Goal: Transaction & Acquisition: Purchase product/service

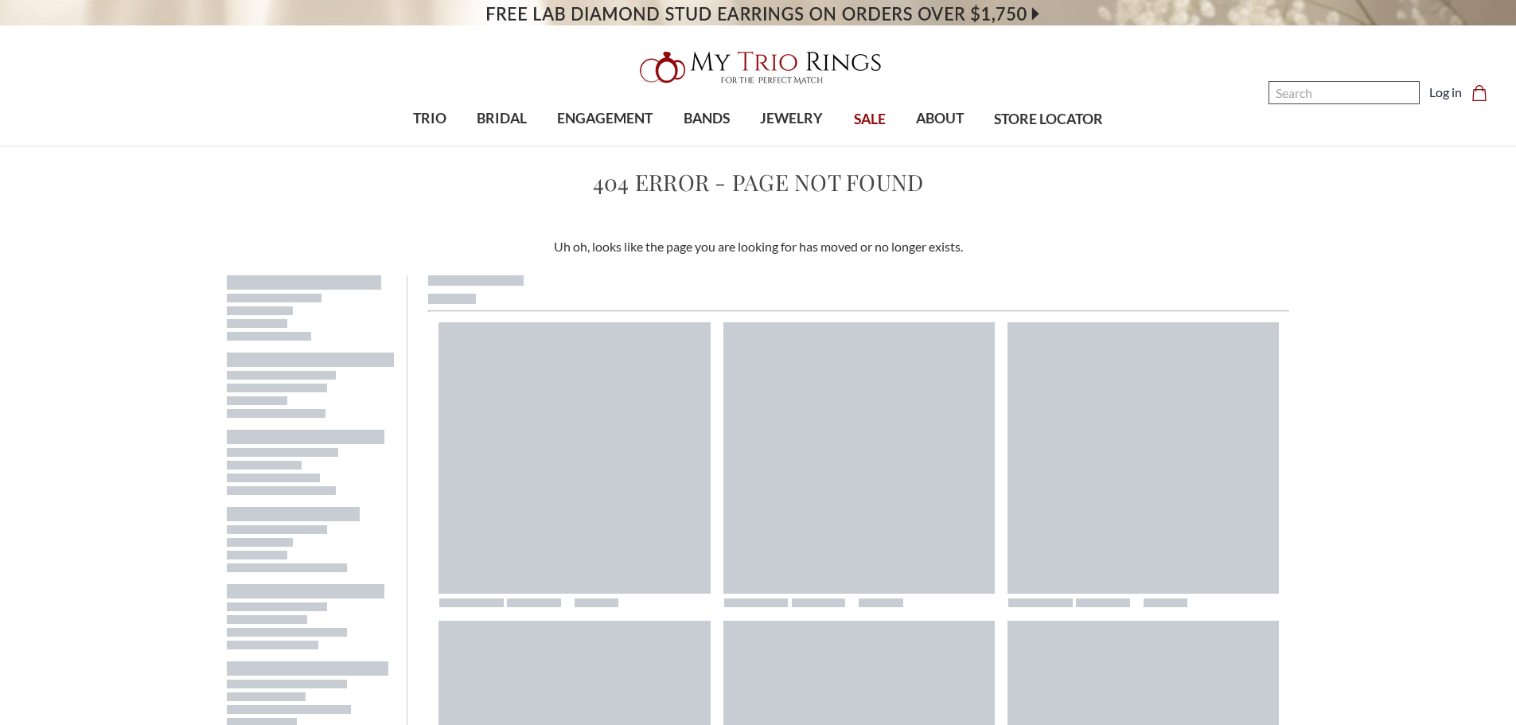
click at [1391, 94] on input "Search" at bounding box center [1344, 92] width 151 height 23
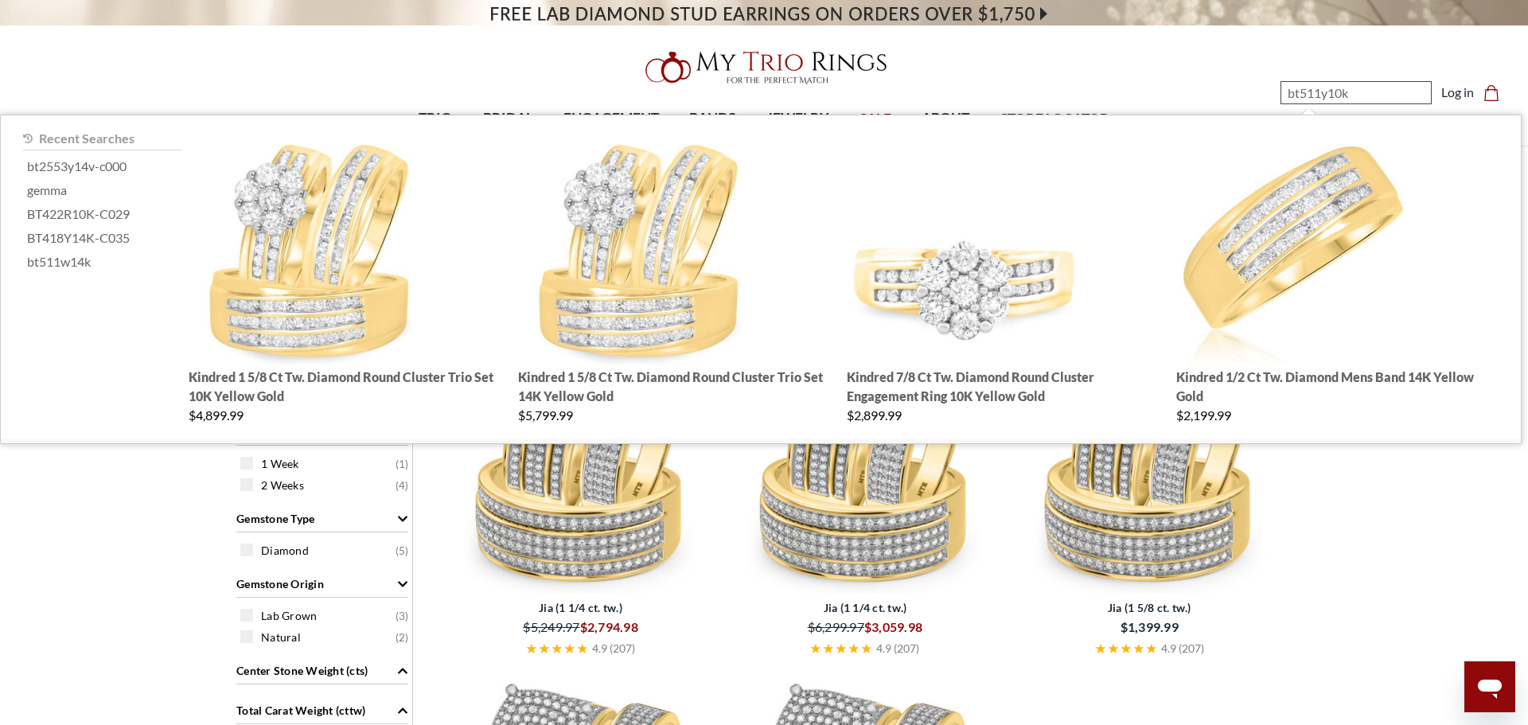
type input "bt511y10km"
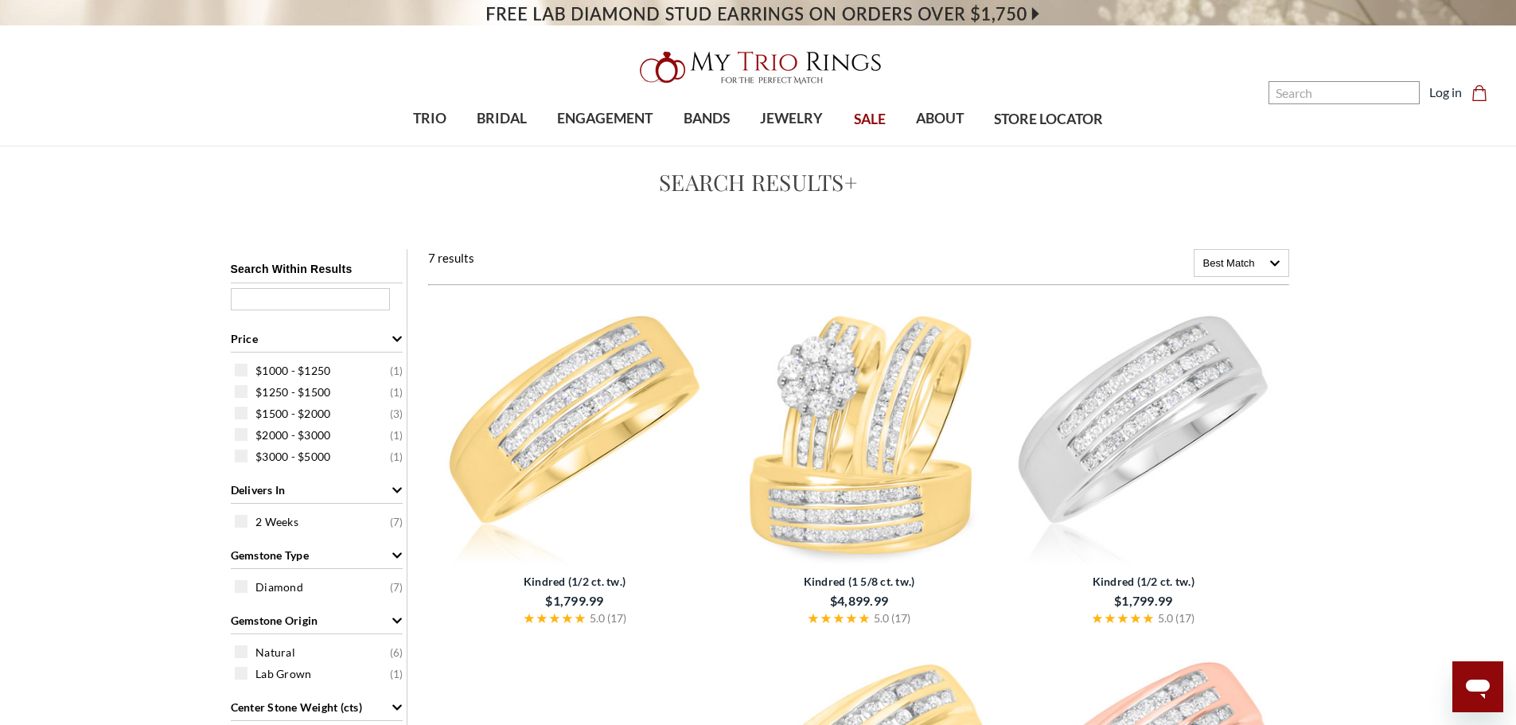
click at [626, 408] on img at bounding box center [574, 431] width 271 height 271
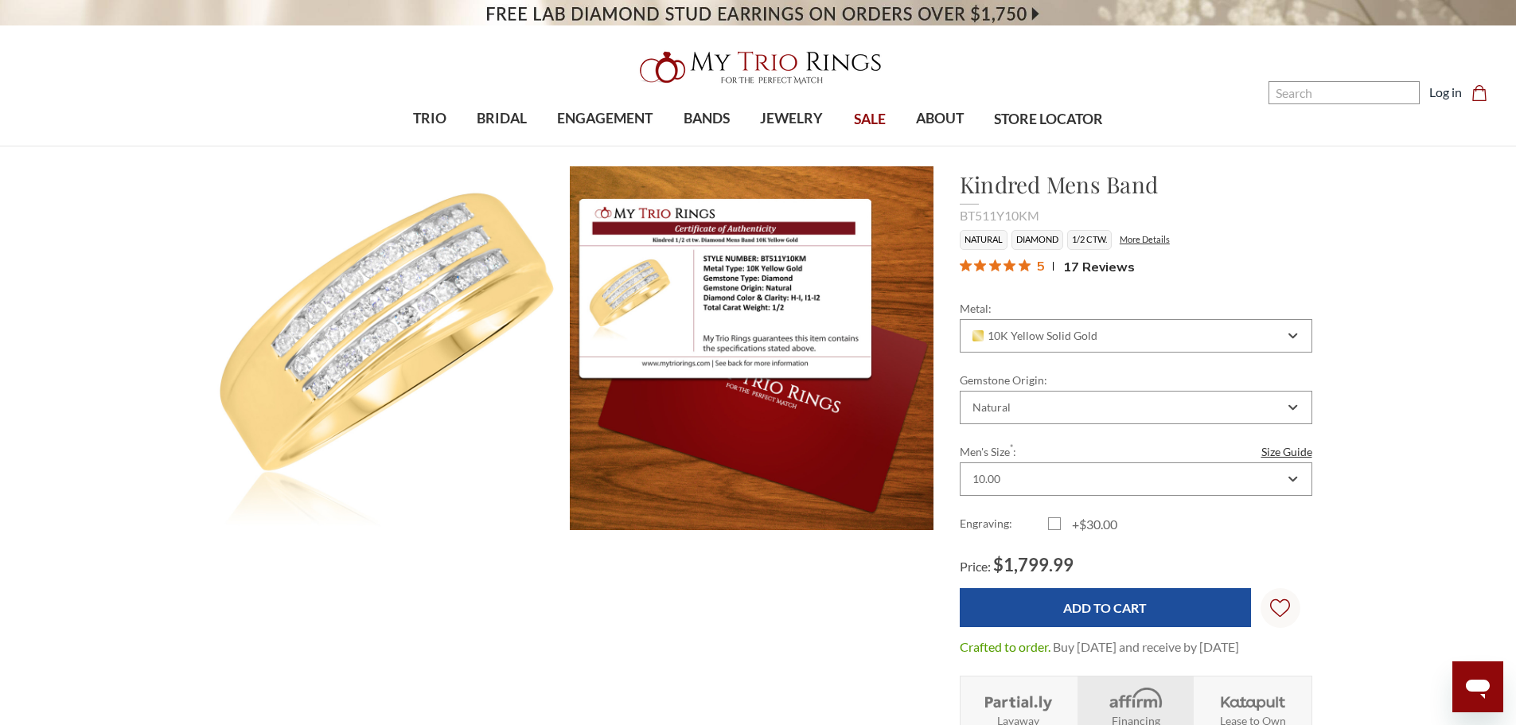
scroll to position [708, 1096]
click at [1336, 82] on input "Search" at bounding box center [1344, 92] width 151 height 23
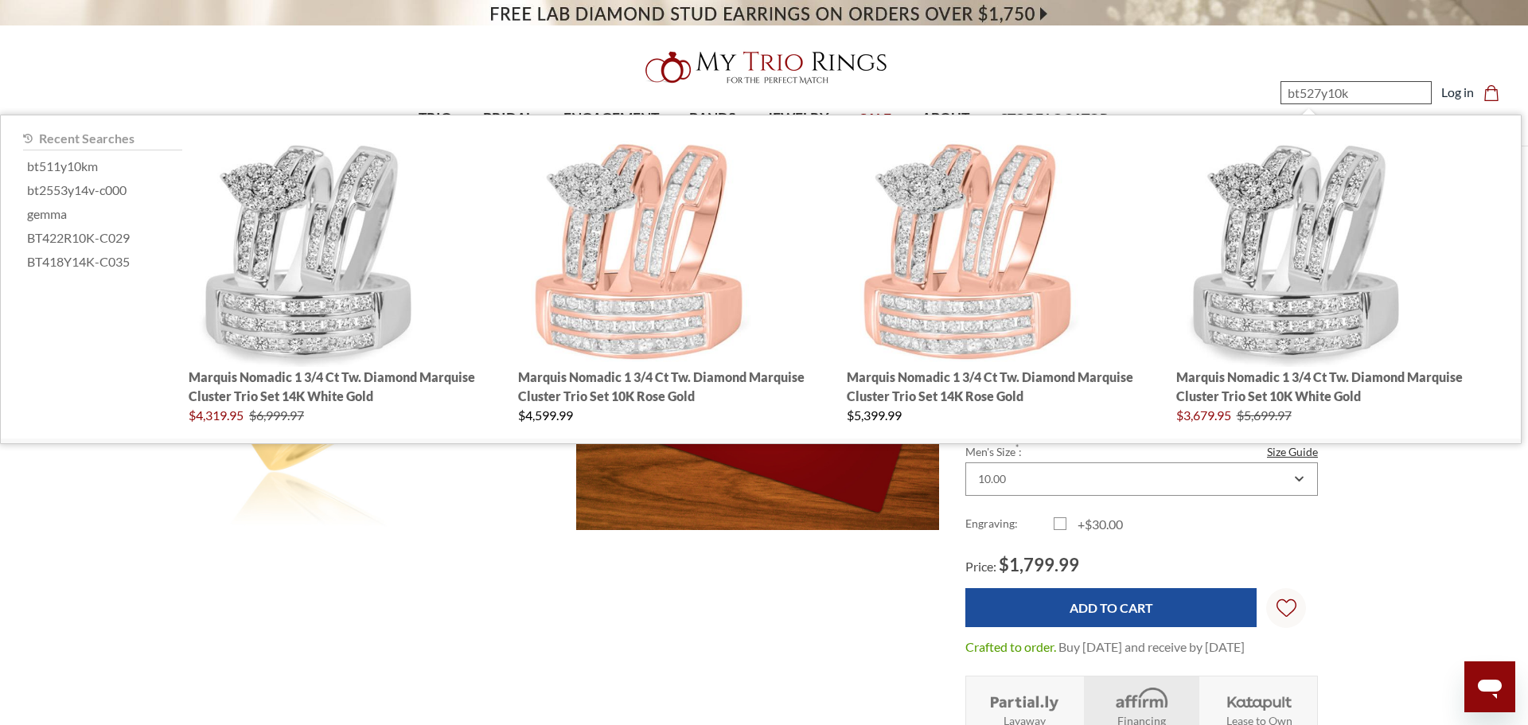
type input "bt527y10km"
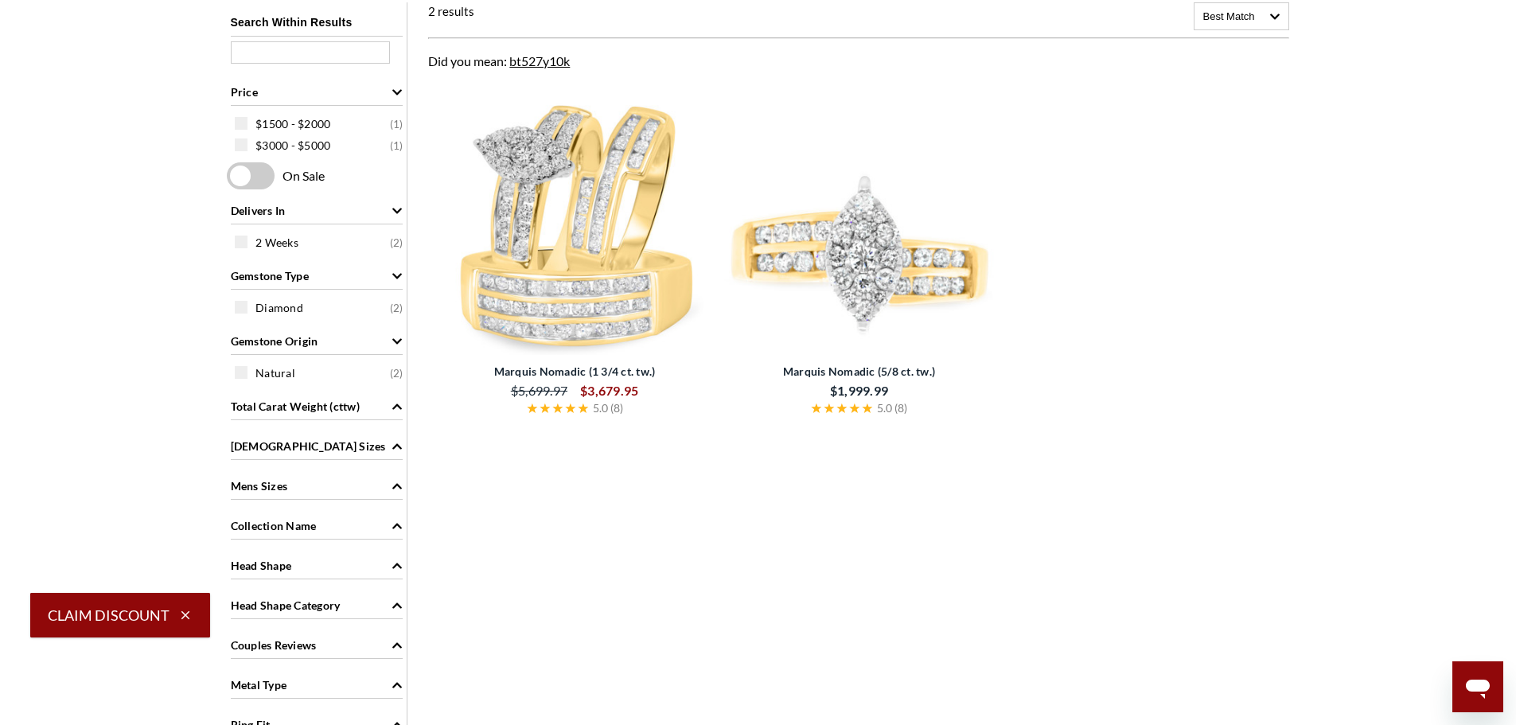
scroll to position [239, 0]
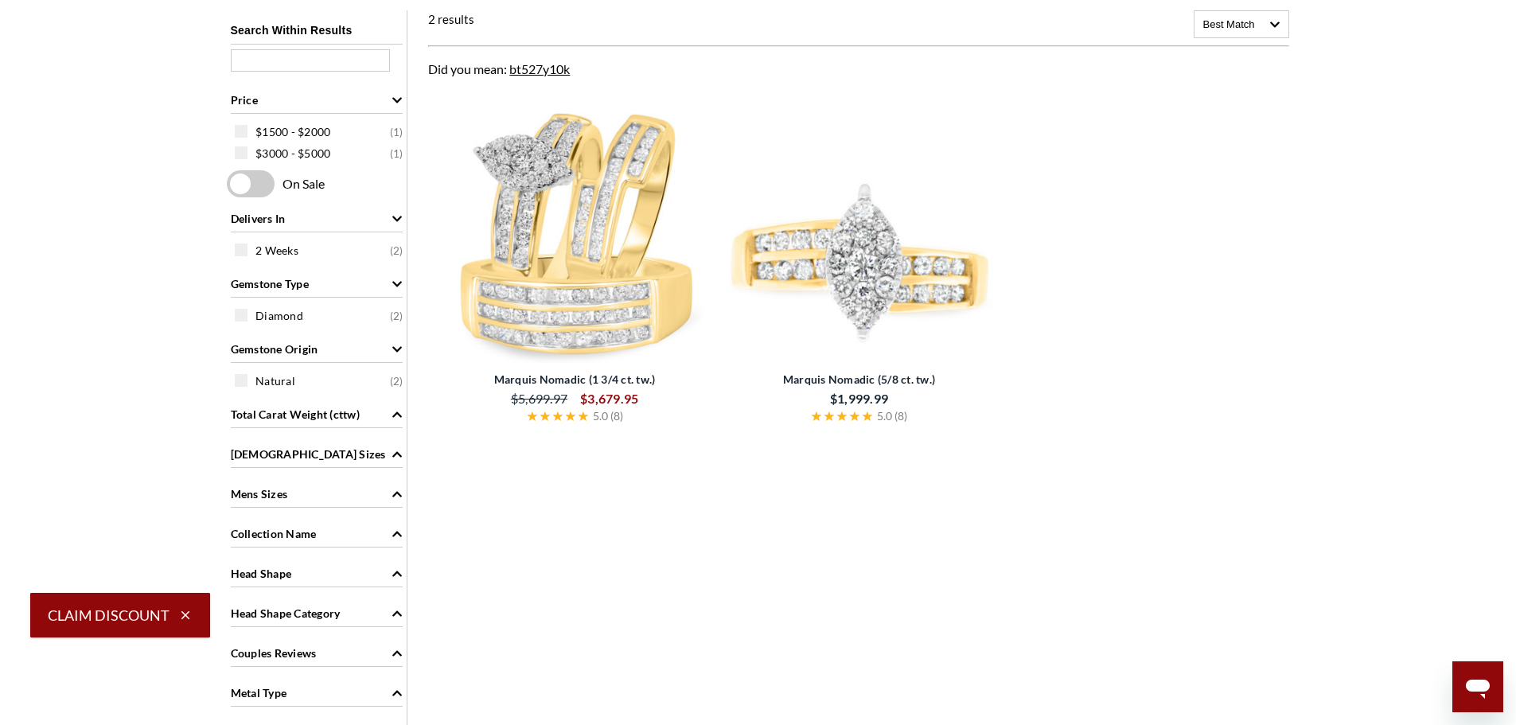
click at [585, 299] on img at bounding box center [574, 229] width 271 height 271
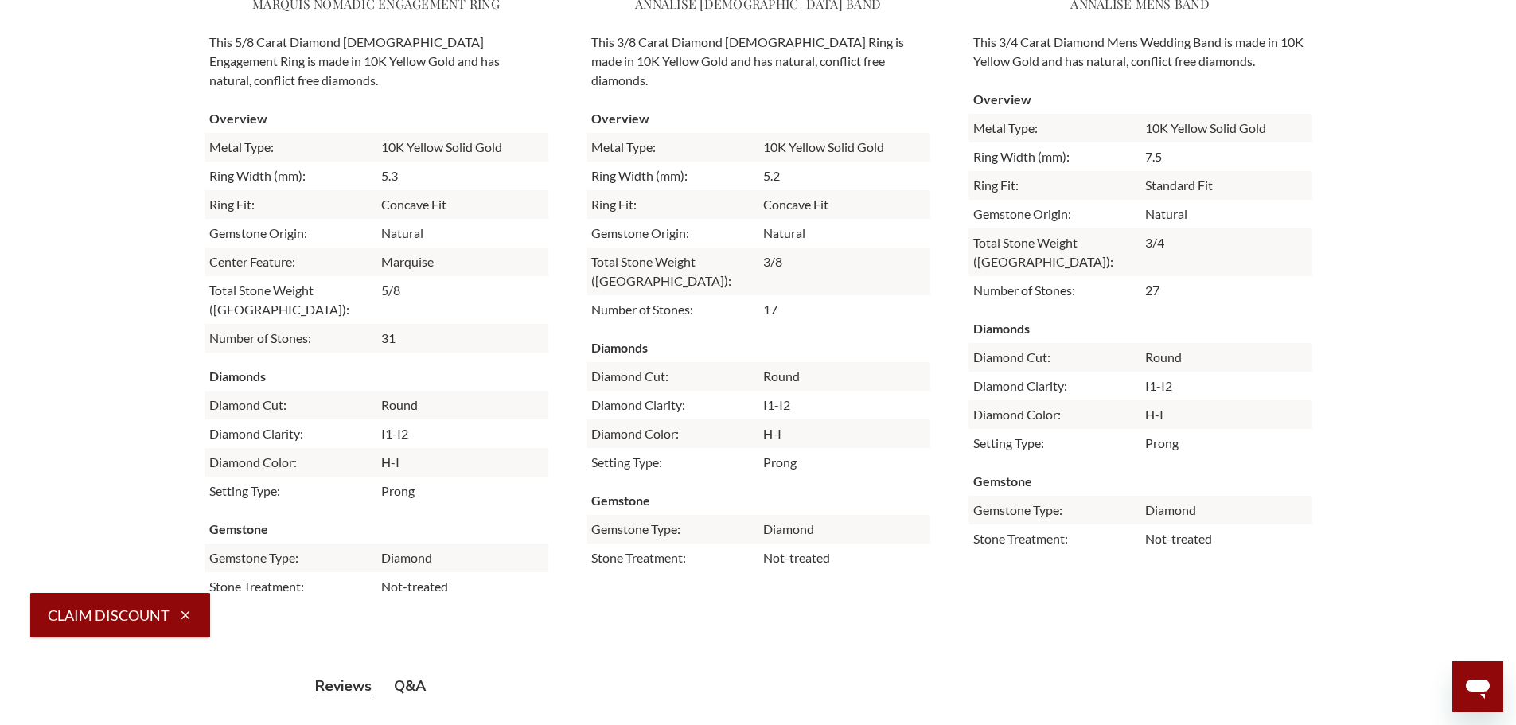
scroll to position [3502, 0]
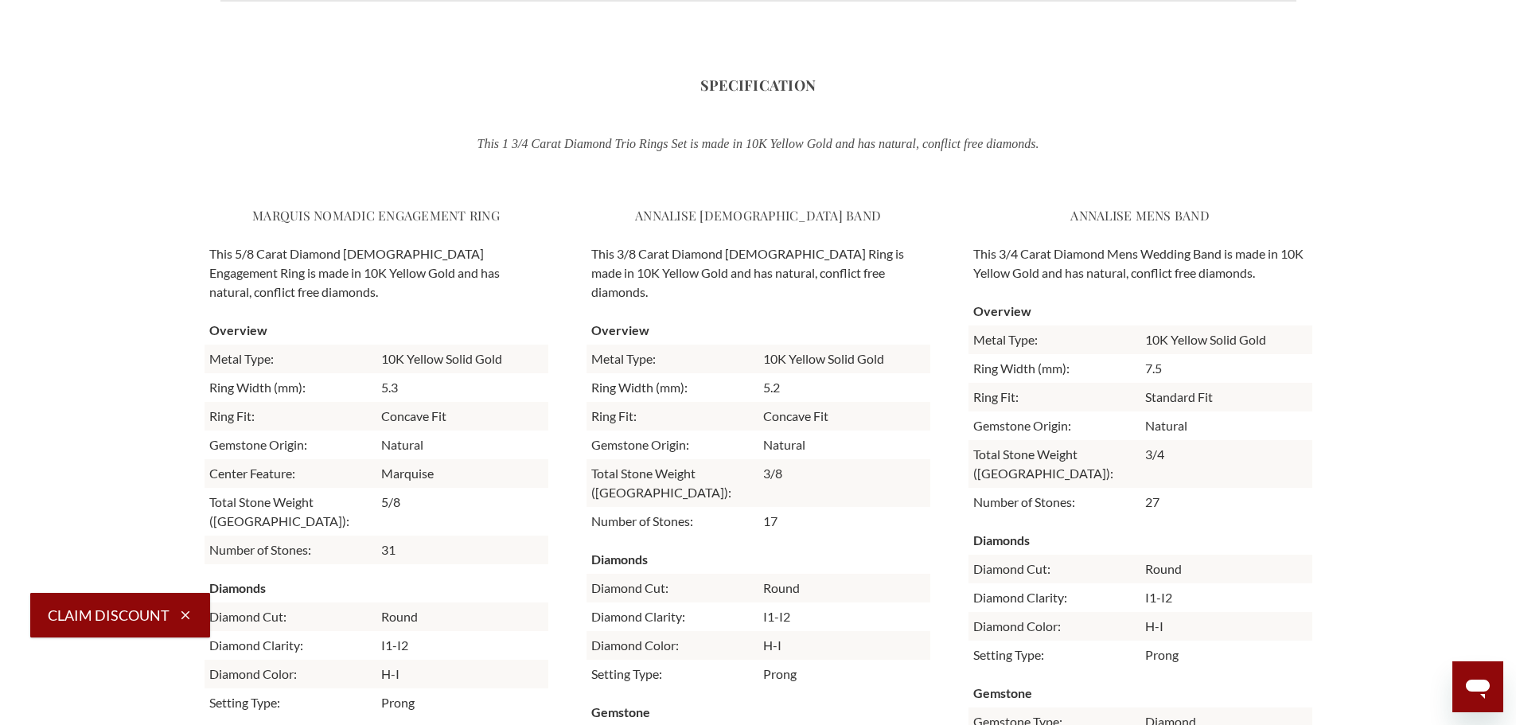
click at [1129, 214] on h3 "Annalise Mens Band" at bounding box center [1141, 215] width 344 height 29
drag, startPoint x: 1223, startPoint y: 211, endPoint x: 1071, endPoint y: 217, distance: 152.1
click at [1071, 217] on h3 "Annalise Mens Band" at bounding box center [1141, 215] width 344 height 29
copy h3 "Annalise Mens Band"
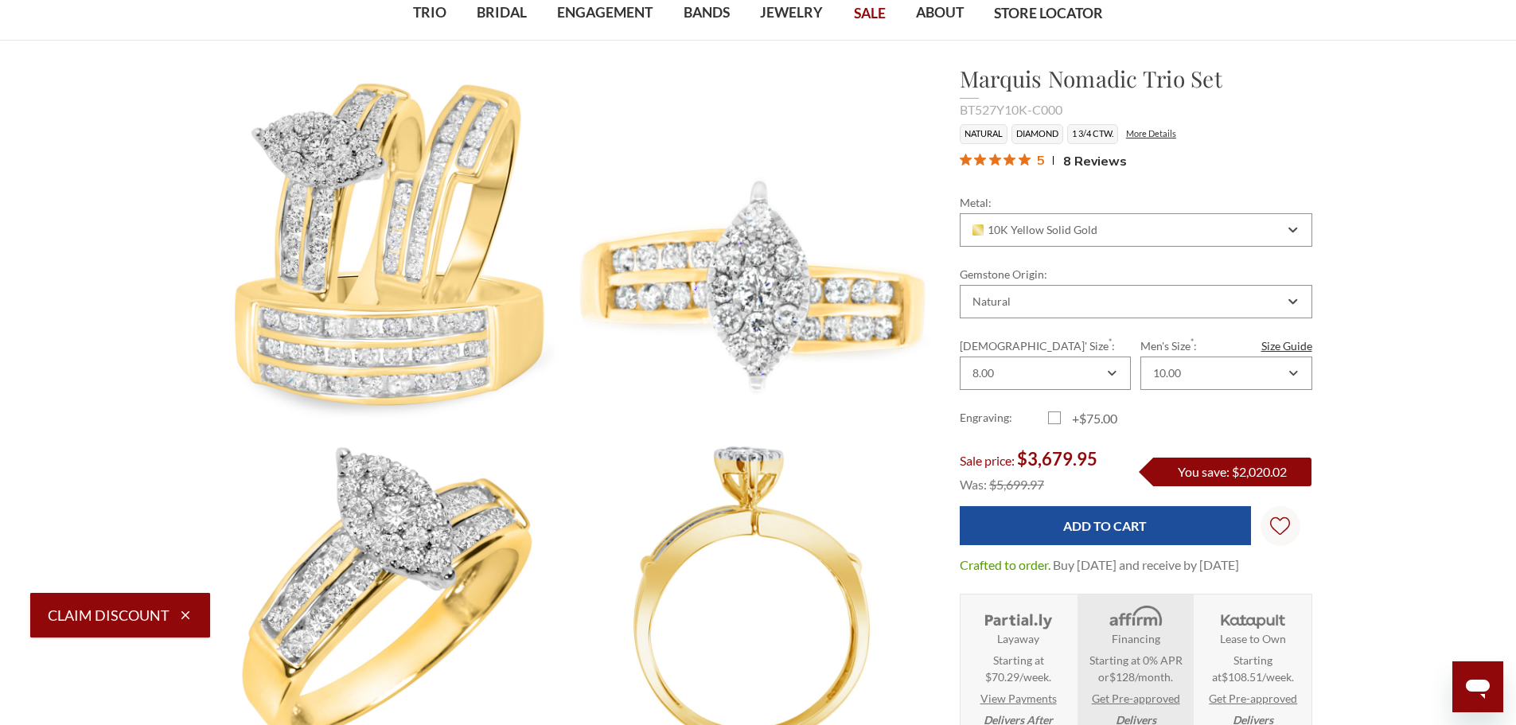
scroll to position [0, 0]
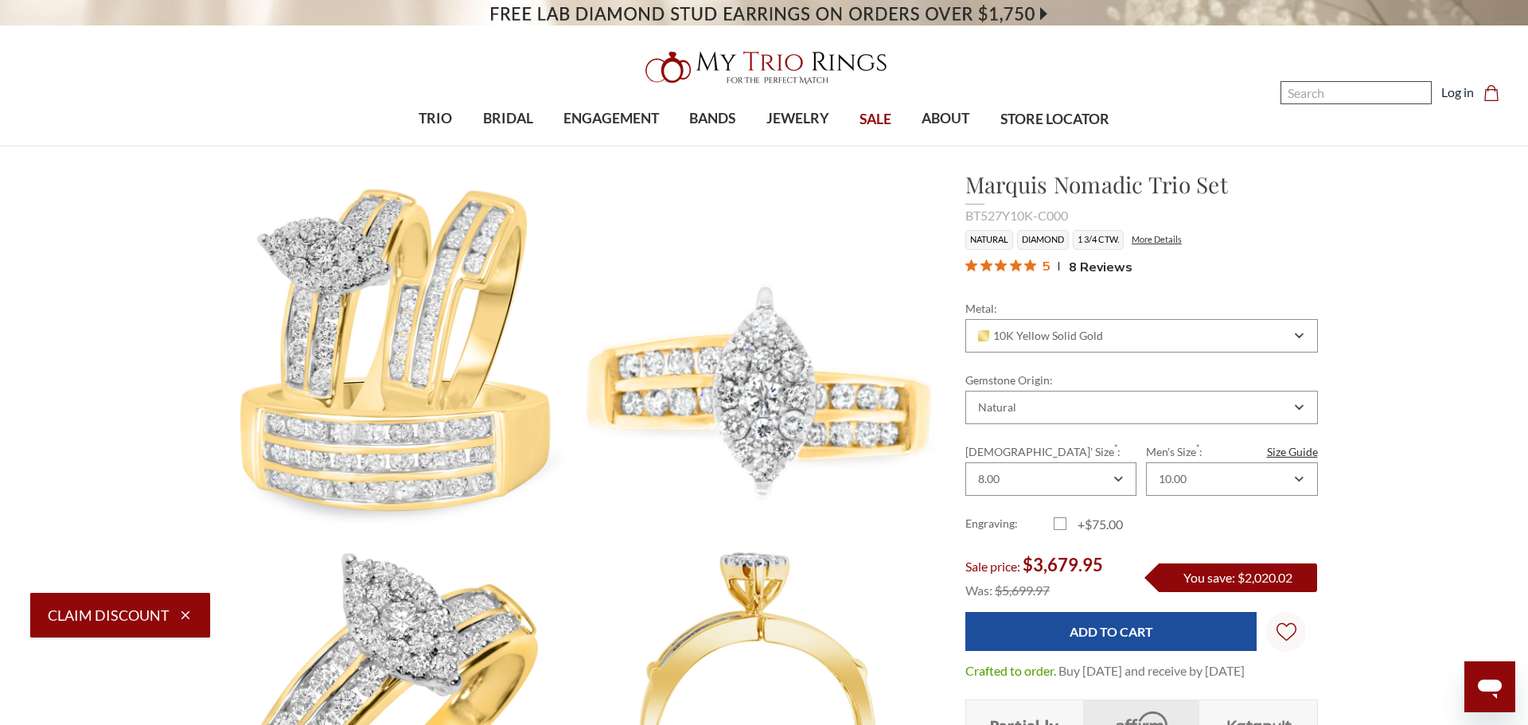
click at [1297, 94] on input "Search" at bounding box center [1356, 92] width 151 height 23
paste input "Annalise Mens Band"
type input "Annalise Mens Band"
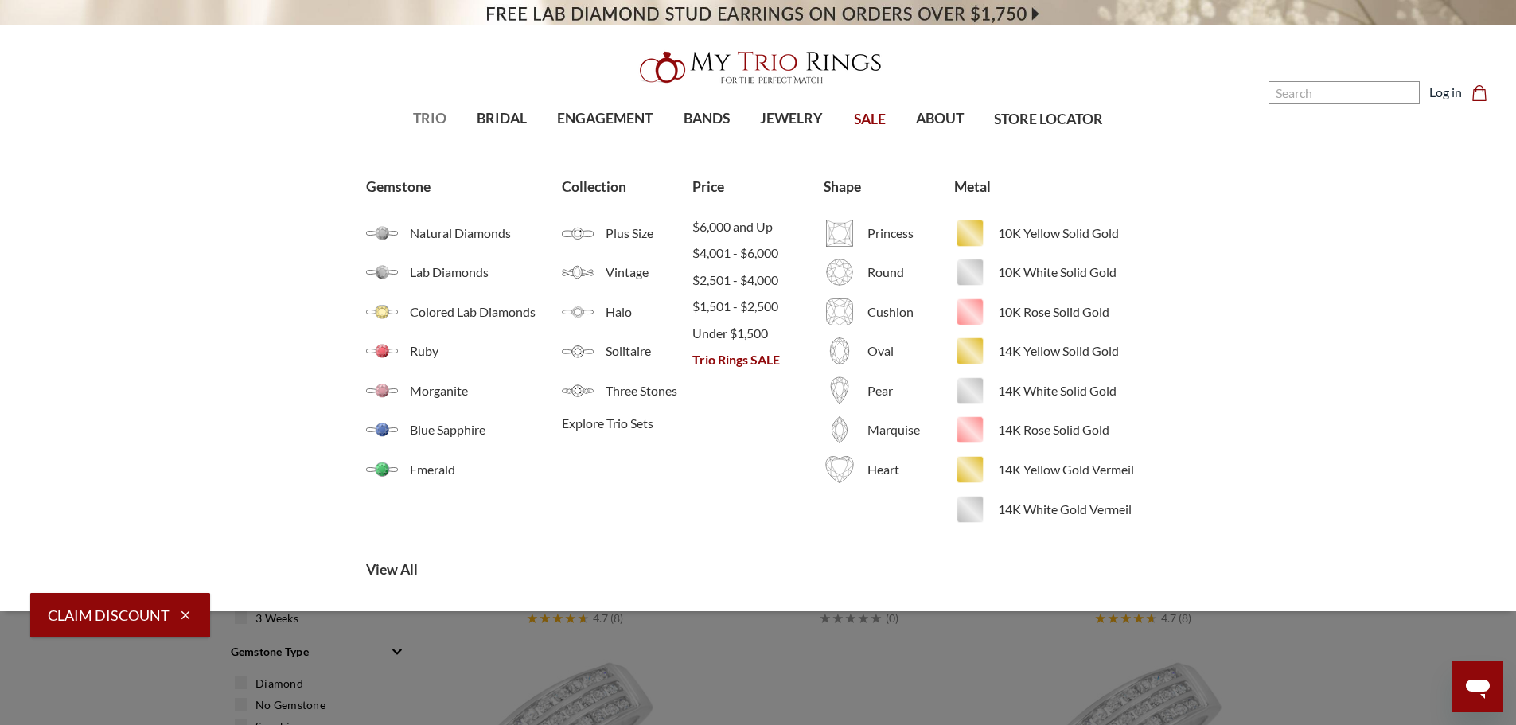
click at [436, 119] on span "TRIO" at bounding box center [429, 118] width 33 height 21
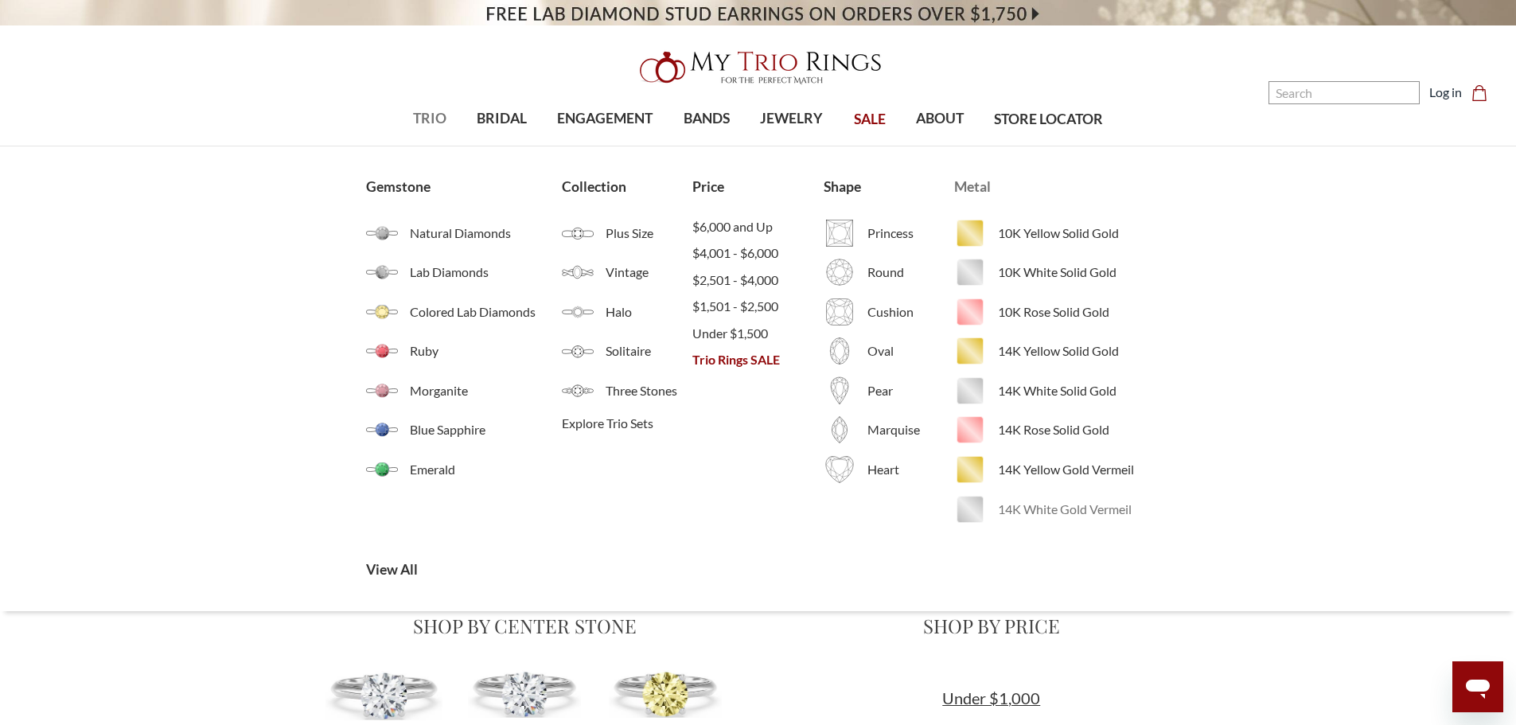
click at [1021, 506] on span "14K White Gold Vermeil" at bounding box center [1074, 509] width 152 height 19
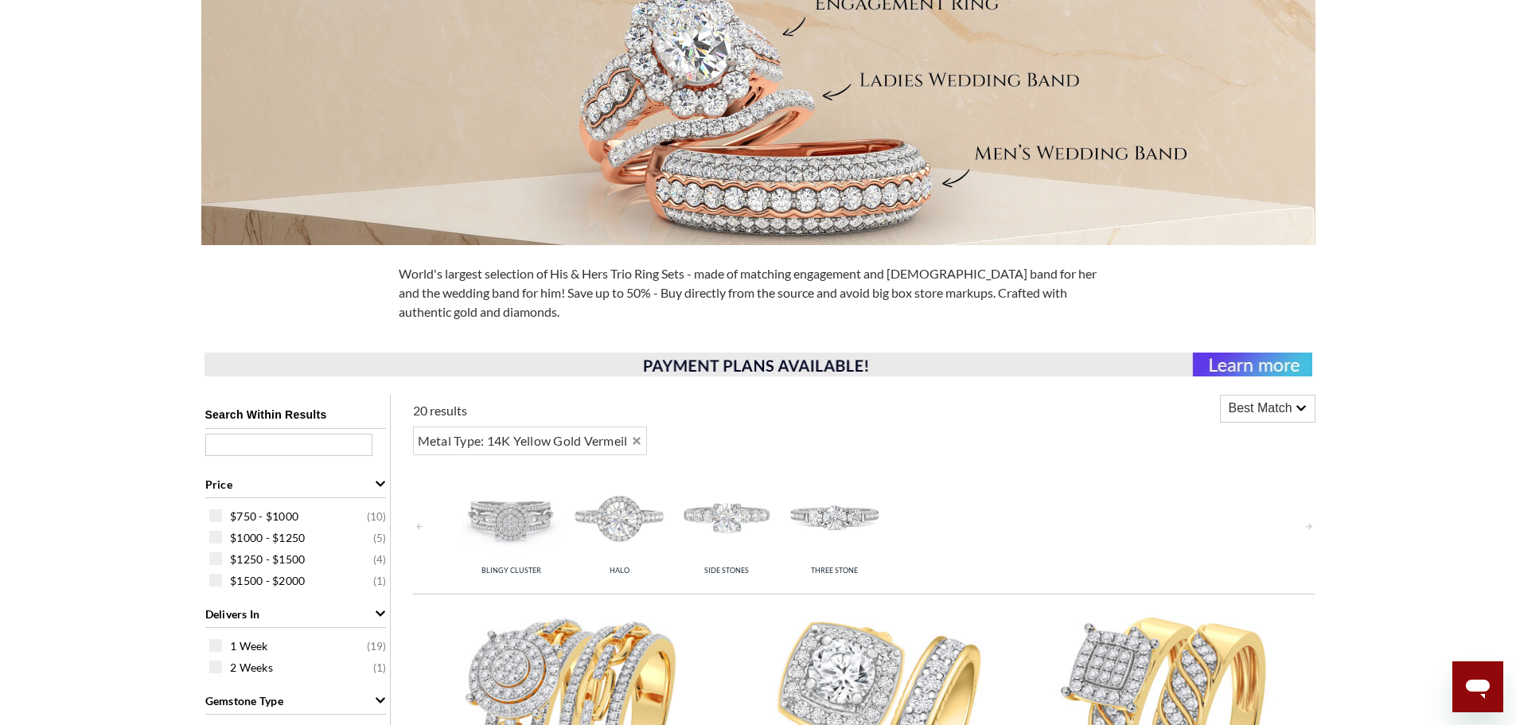
scroll to position [318, 0]
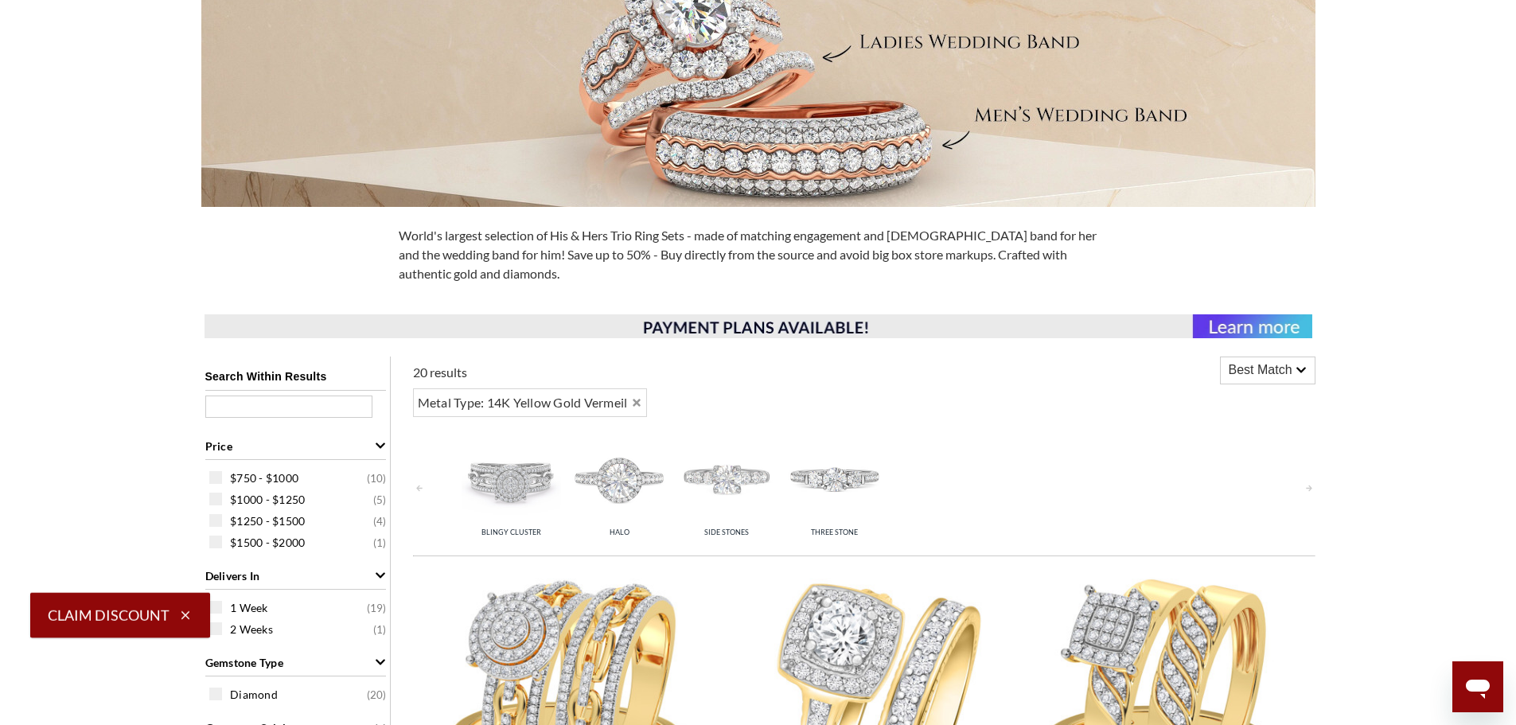
click at [1265, 330] on img at bounding box center [759, 326] width 1108 height 24
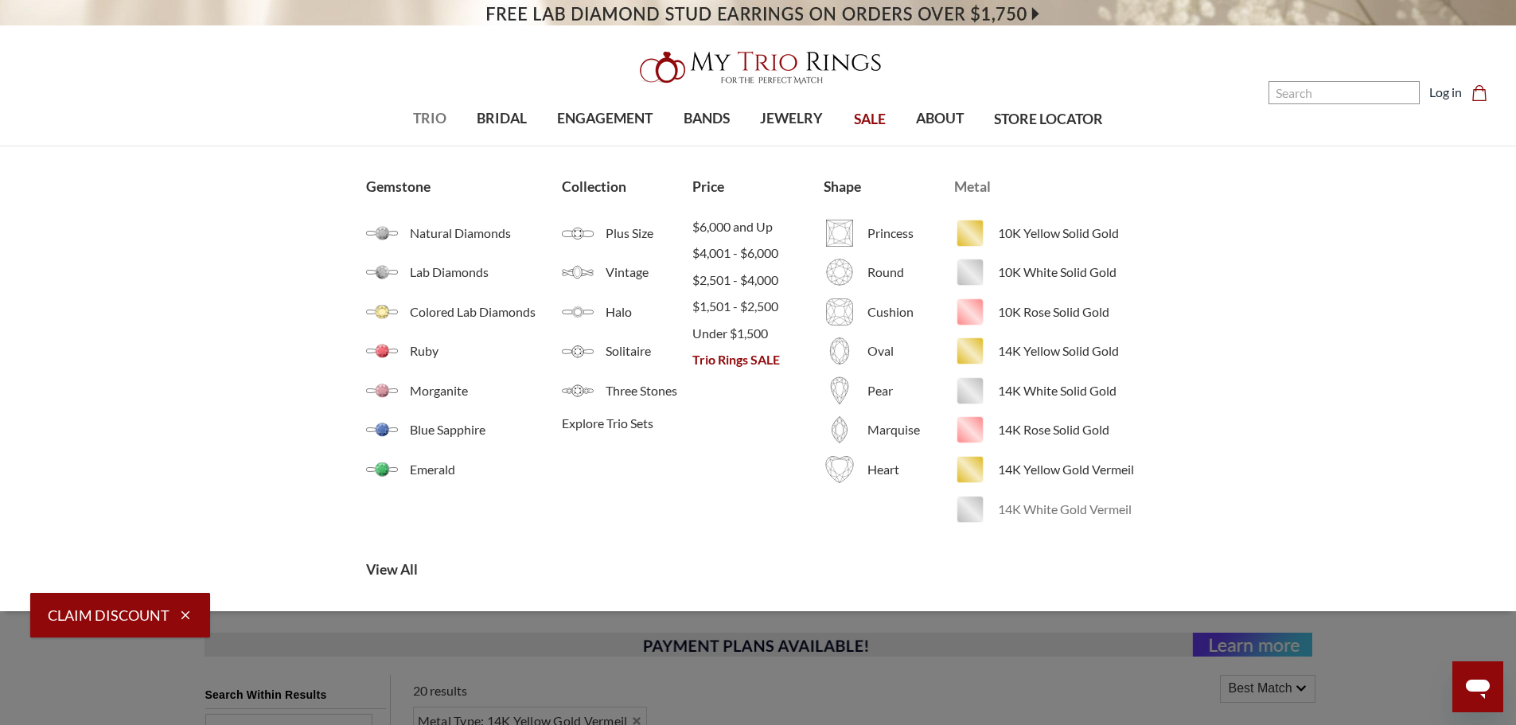
click at [1032, 508] on span "14K White Gold Vermeil" at bounding box center [1074, 509] width 152 height 19
click at [1068, 466] on span "14K Yellow Gold Vermeil" at bounding box center [1074, 469] width 152 height 19
click at [418, 118] on span "TRIO" at bounding box center [429, 118] width 33 height 21
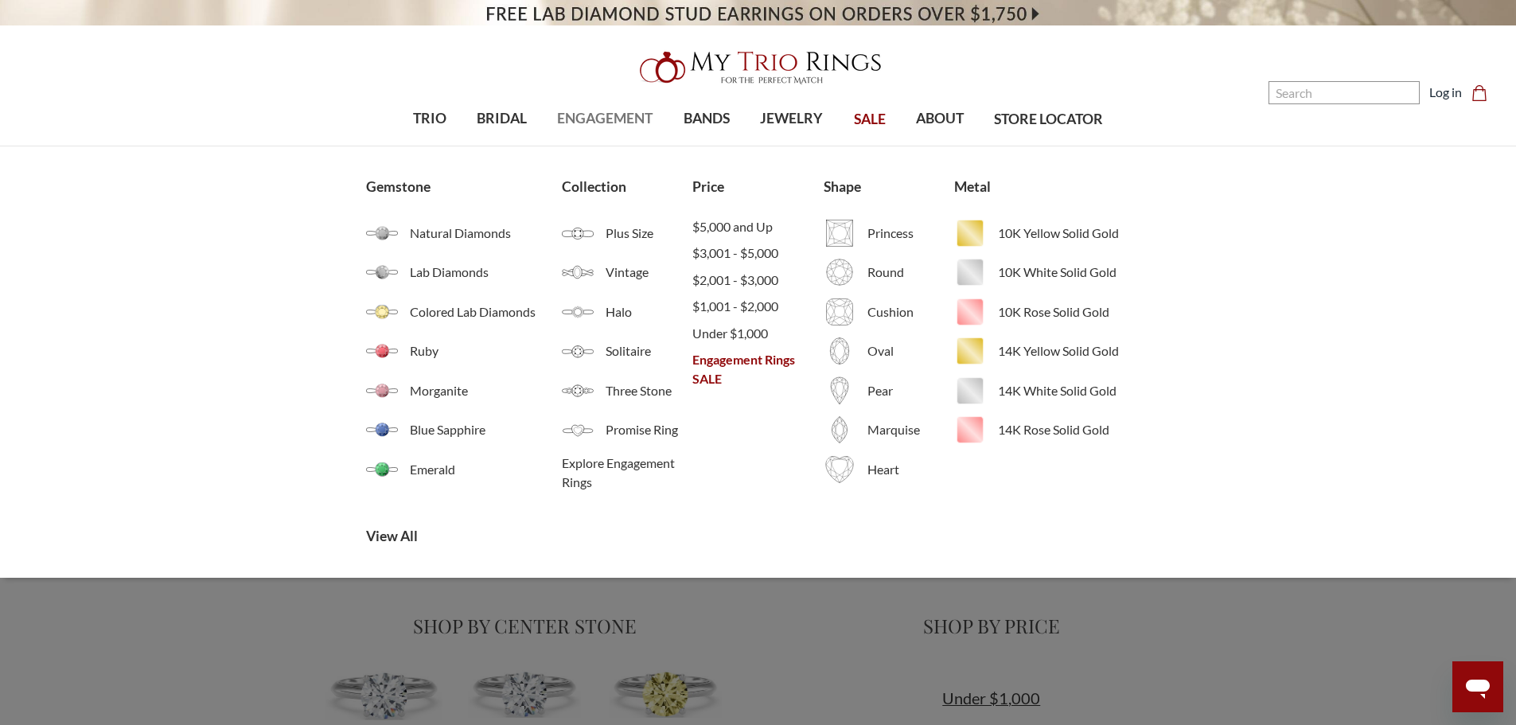
click at [946, 526] on ul "Gemstone Natural Diamonds Lab Diamonds Colored Lab Diamonds Ruby Morganite Blue…" at bounding box center [758, 361] width 815 height 431
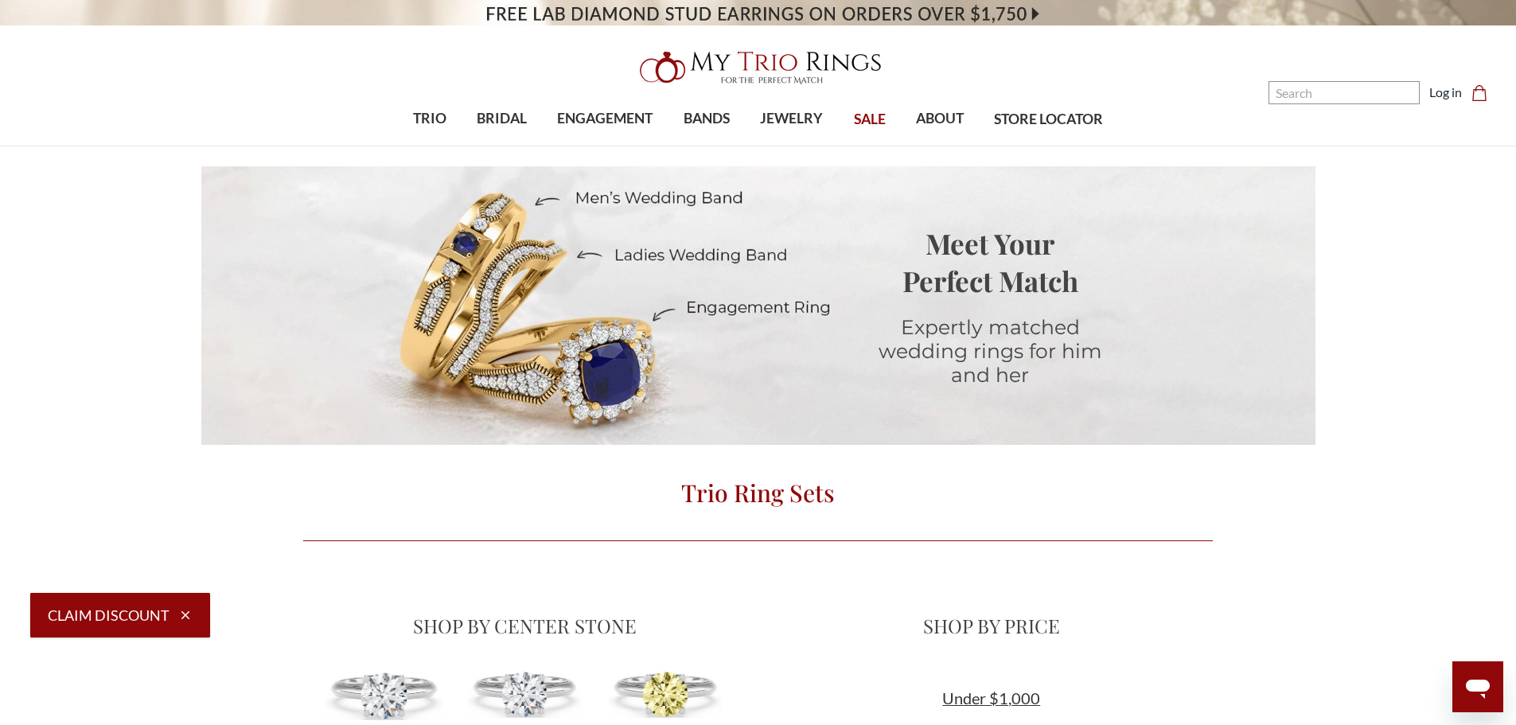
click at [739, 57] on img at bounding box center [758, 67] width 255 height 51
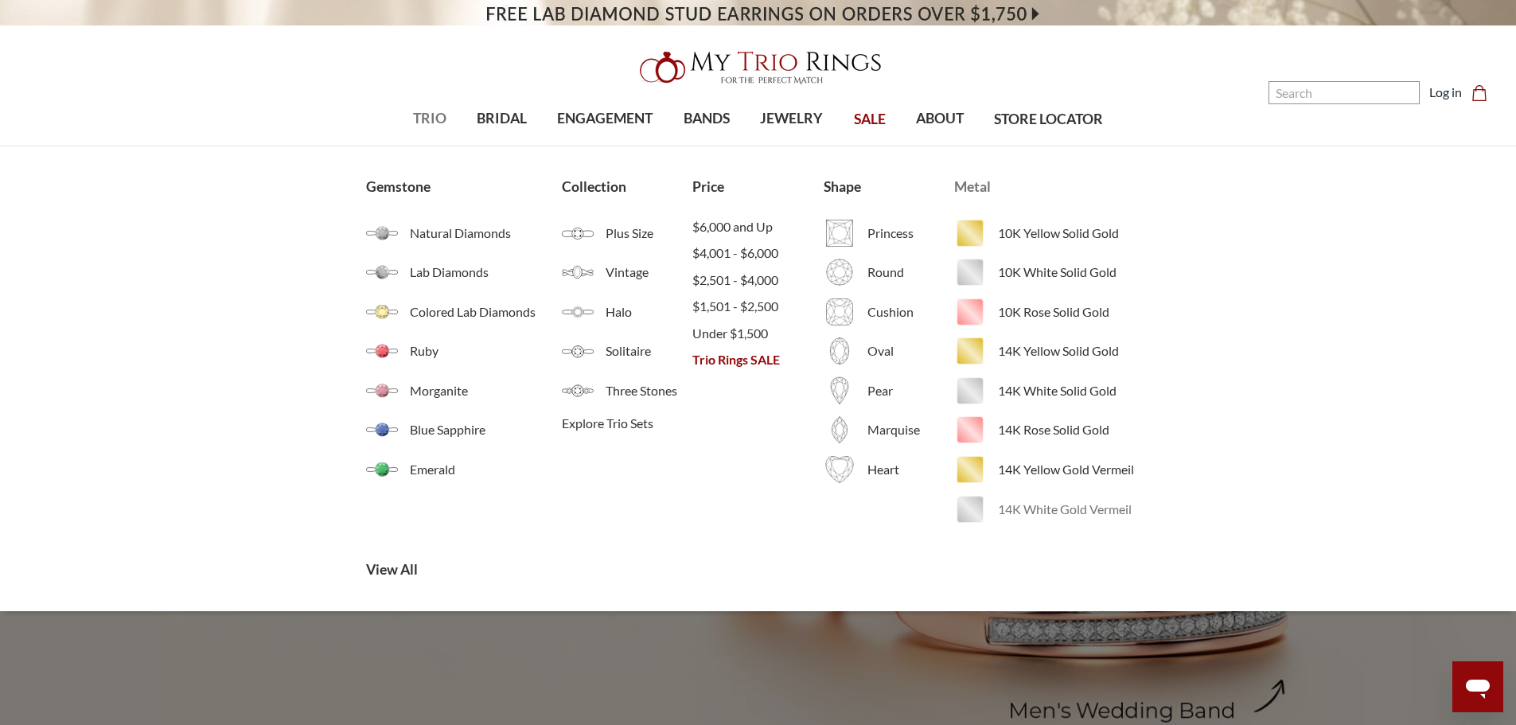
click at [1056, 513] on span "14K White Gold Vermeil" at bounding box center [1074, 509] width 152 height 19
